Goal: Communication & Community: Share content

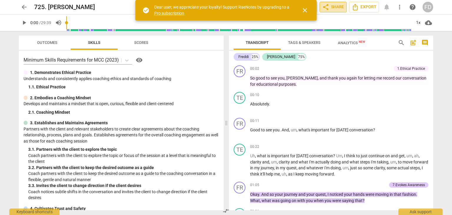
click at [335, 7] on span "share Share" at bounding box center [333, 7] width 22 height 7
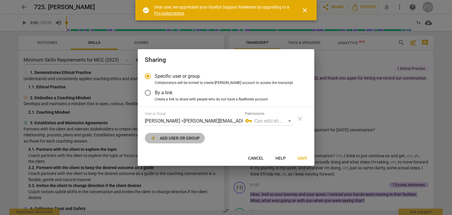
click at [159, 140] on span "add Add user or group" at bounding box center [175, 137] width 50 height 7
radio input "false"
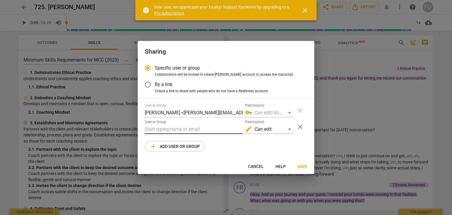
click at [161, 129] on input "text" at bounding box center [194, 128] width 98 height 9
drag, startPoint x: 161, startPoint y: 130, endPoint x: 136, endPoint y: 130, distance: 25.6
click at [137, 129] on div "Sharing Specific user or group Collaborators will be invited to create RaeNotes…" at bounding box center [226, 107] width 452 height 215
paste input "[PERSON_NAME][EMAIL_ADDRESS][DOMAIN_NAME]"
type input "[PERSON_NAME][EMAIL_ADDRESS][DOMAIN_NAME]"
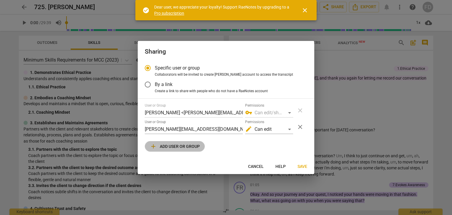
click at [172, 146] on span "add Add user or group" at bounding box center [175, 146] width 50 height 7
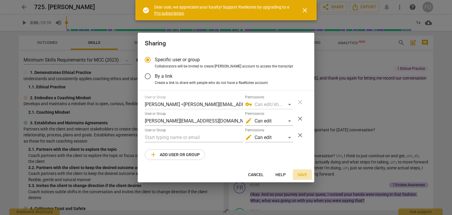
click at [303, 173] on span "Save" at bounding box center [302, 175] width 10 height 6
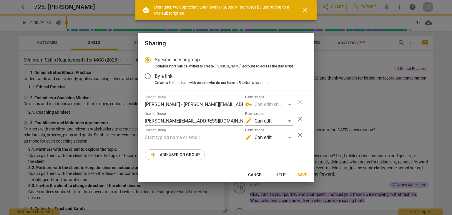
radio input "false"
type input "[PERSON_NAME] <[PERSON_NAME][EMAIL_ADDRESS][DOMAIN_NAME]>"
